Goal: Information Seeking & Learning: Learn about a topic

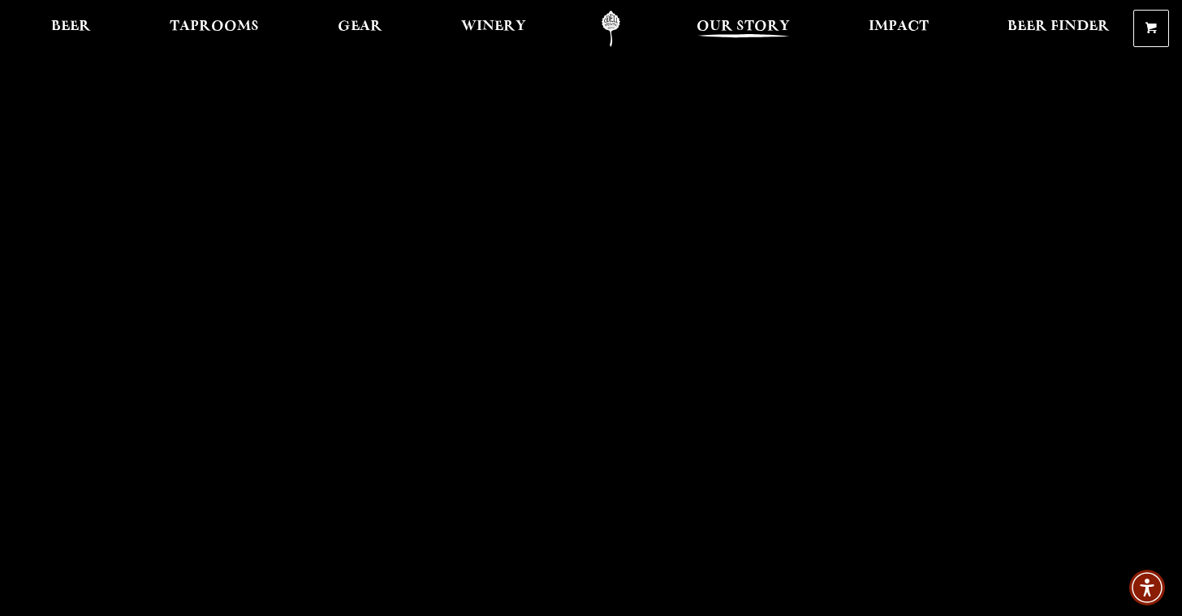
click at [752, 20] on span "Our Story" at bounding box center [742, 26] width 93 height 13
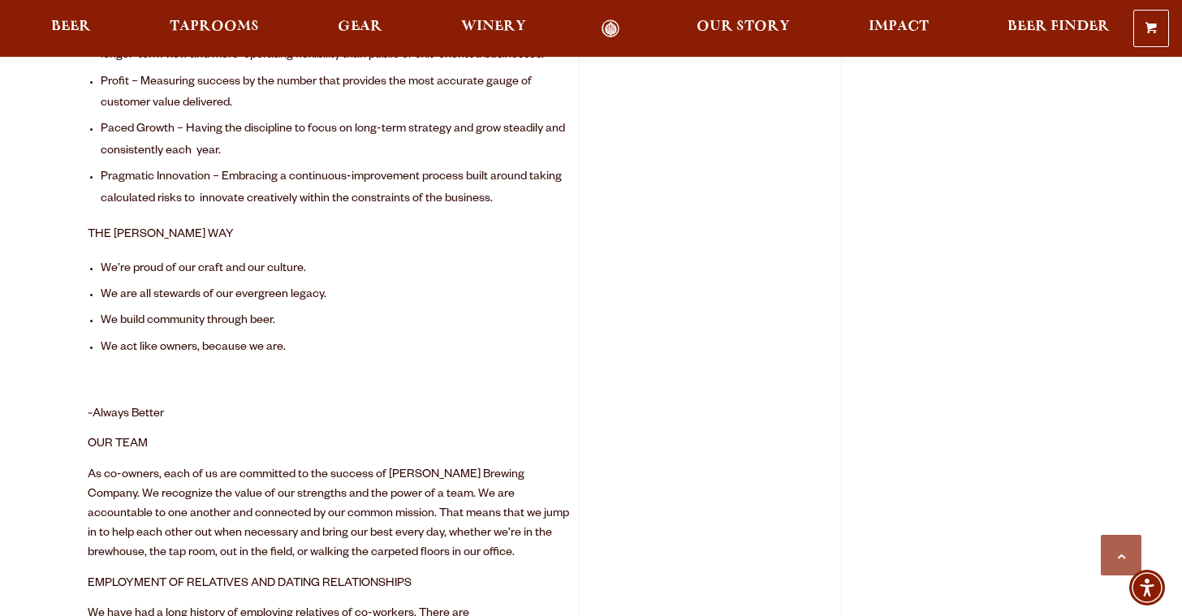
scroll to position [1055, 0]
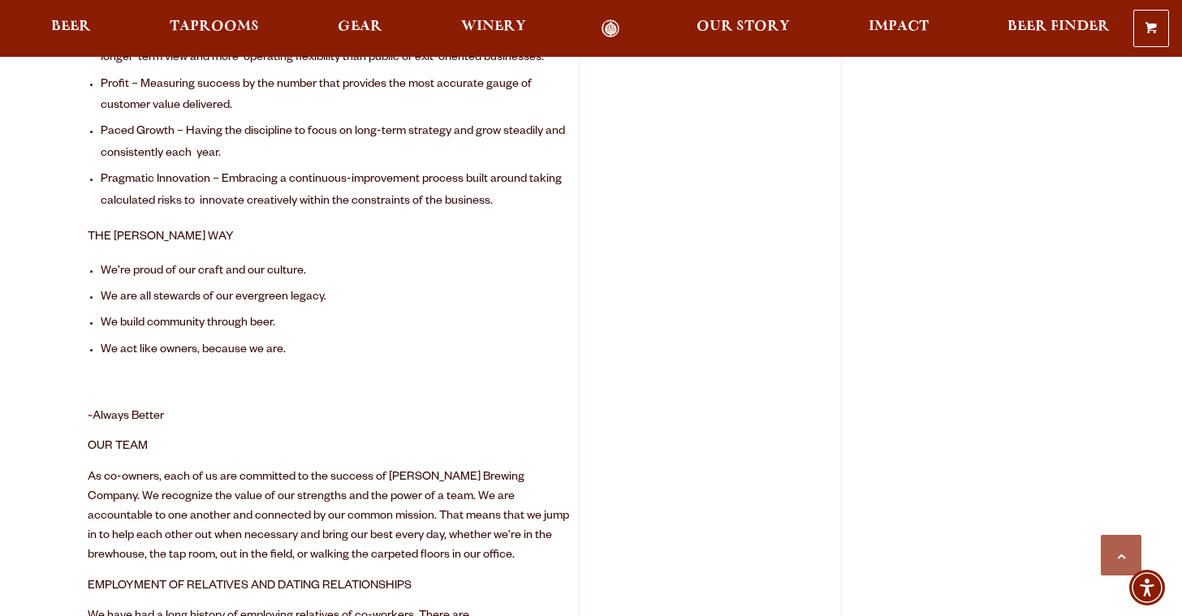
click at [129, 236] on span "THE [PERSON_NAME] WAY" at bounding box center [161, 237] width 146 height 13
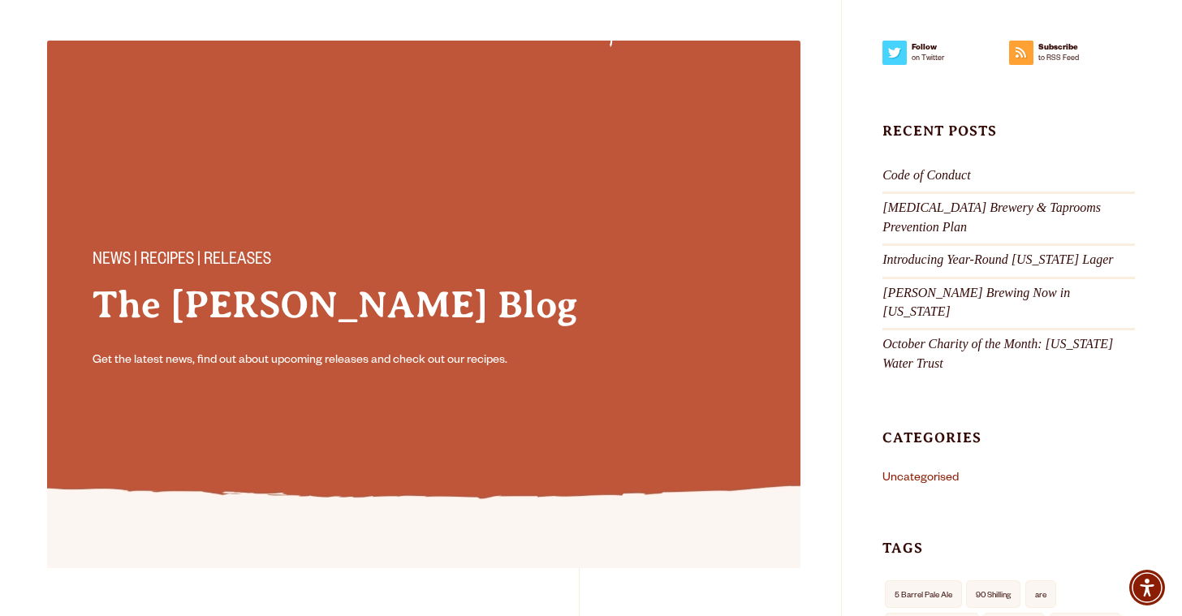
scroll to position [0, 0]
